Goal: Find specific page/section: Find specific page/section

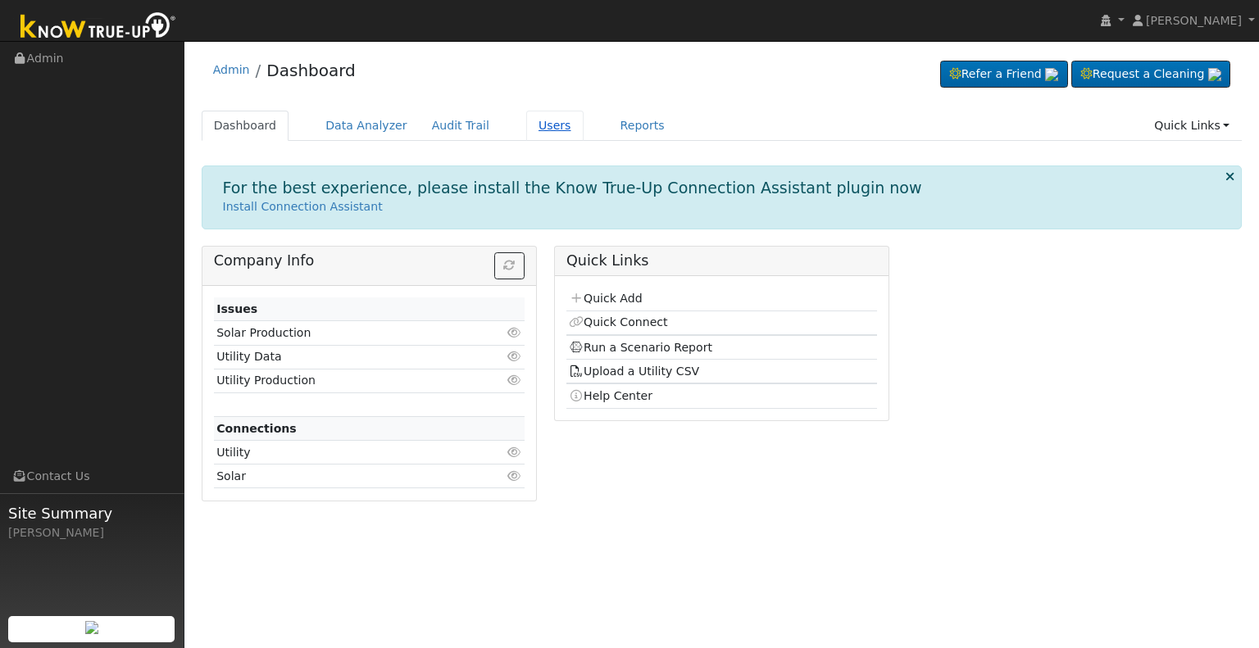
click at [526, 117] on link "Users" at bounding box center [554, 126] width 57 height 30
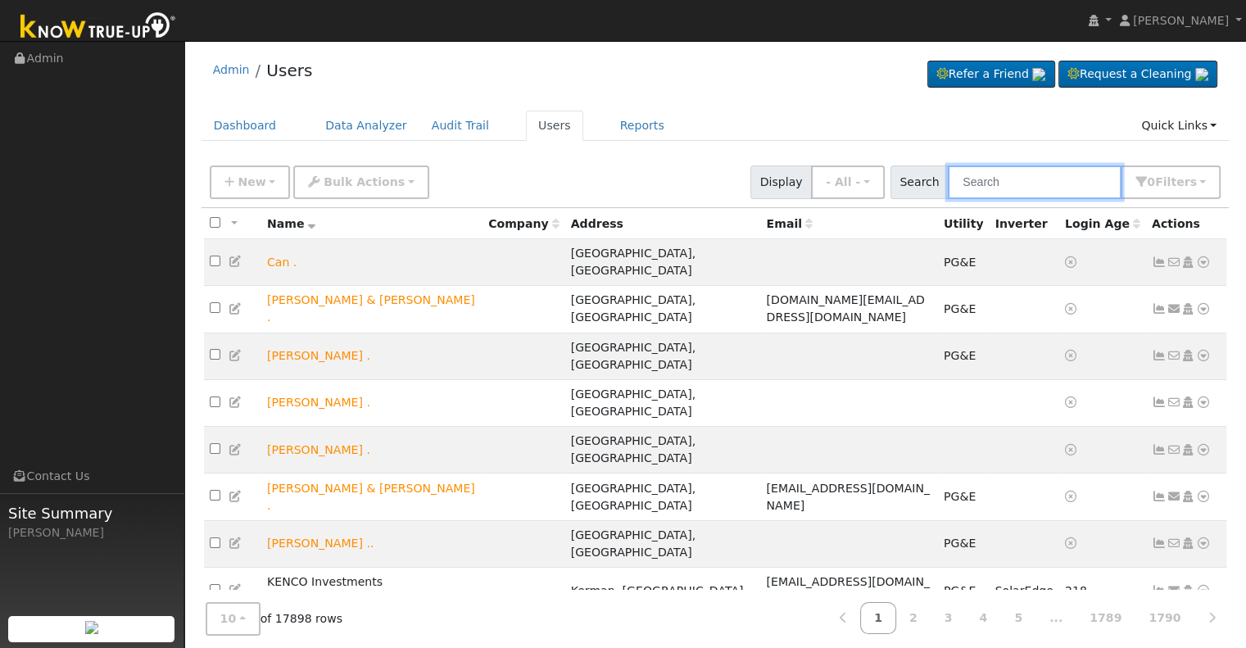
click at [993, 186] on input "text" at bounding box center [1035, 183] width 174 height 34
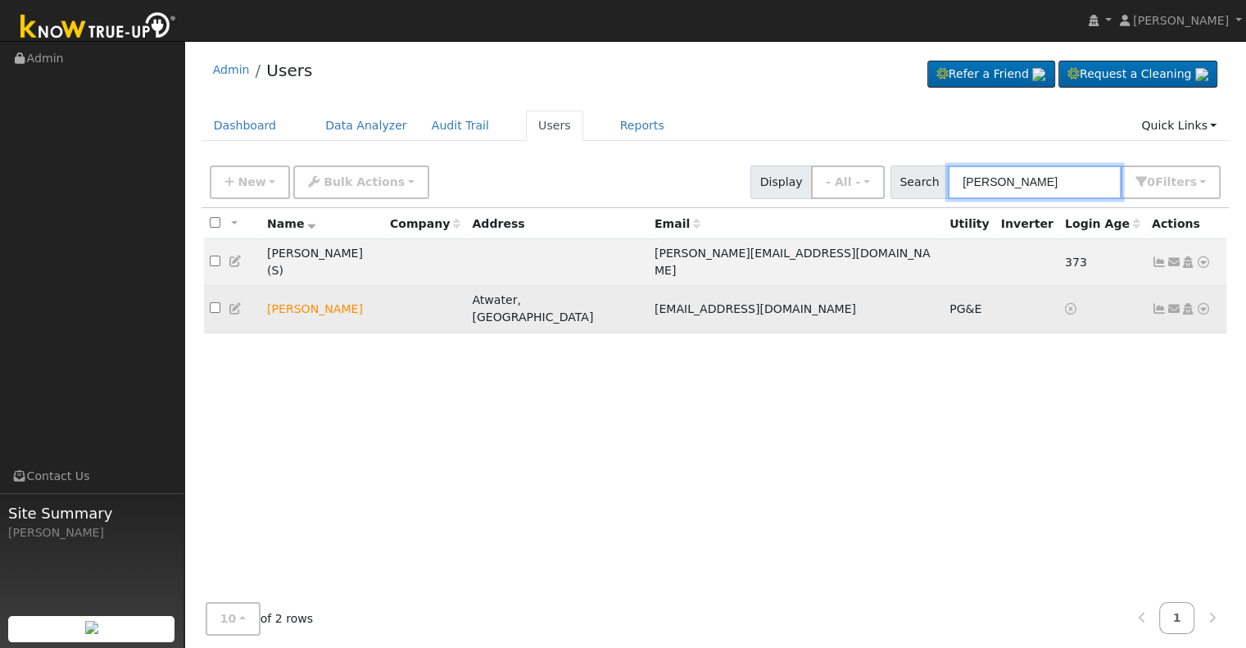
type input "[PERSON_NAME]"
click at [1201, 303] on icon at bounding box center [1204, 308] width 15 height 11
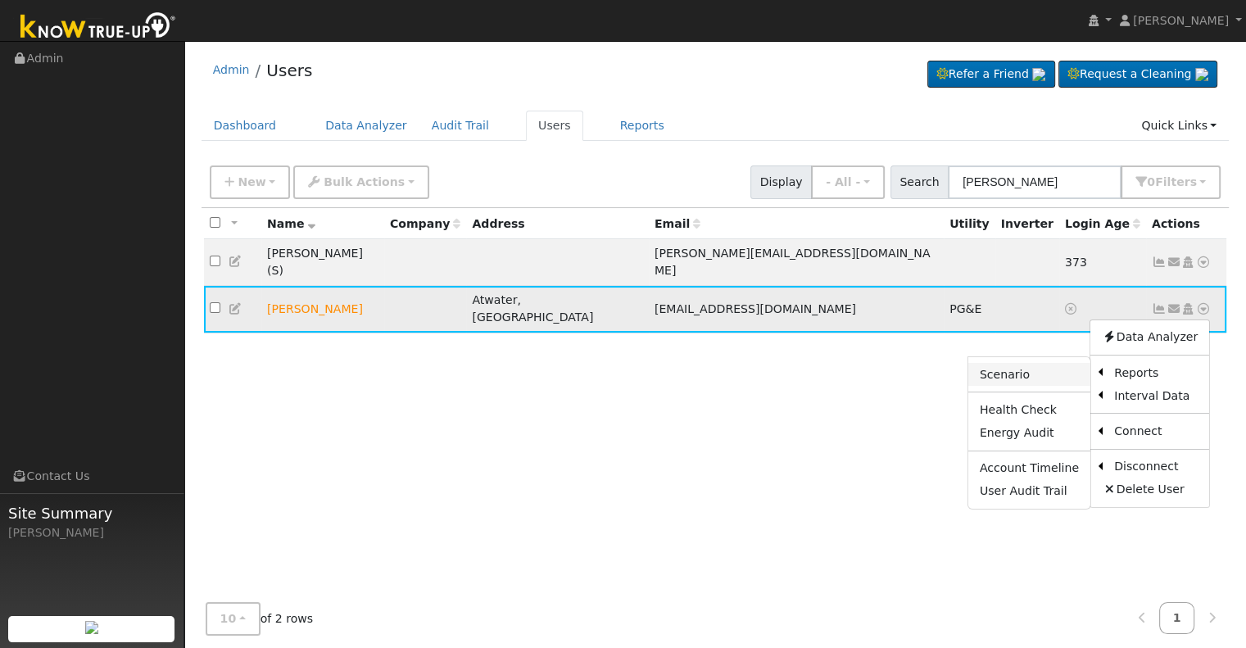
click at [1033, 363] on link "Scenario" at bounding box center [1030, 374] width 122 height 23
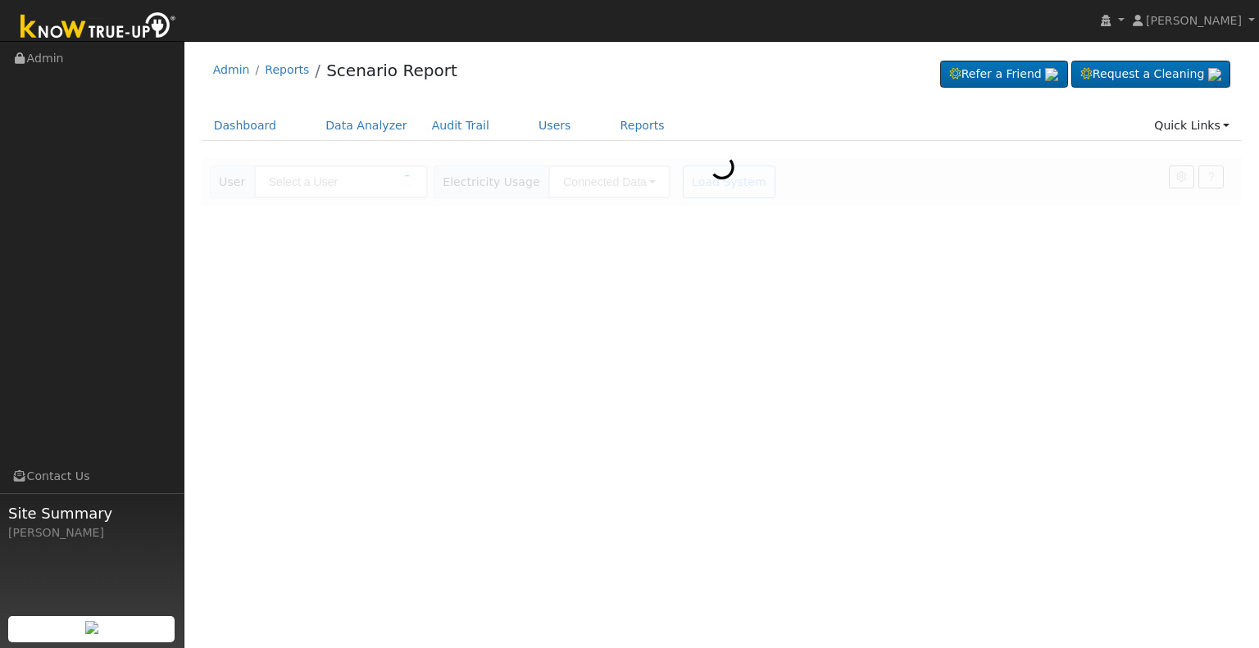
type input "Armando Rodriguez"
